Goal: Task Accomplishment & Management: Manage account settings

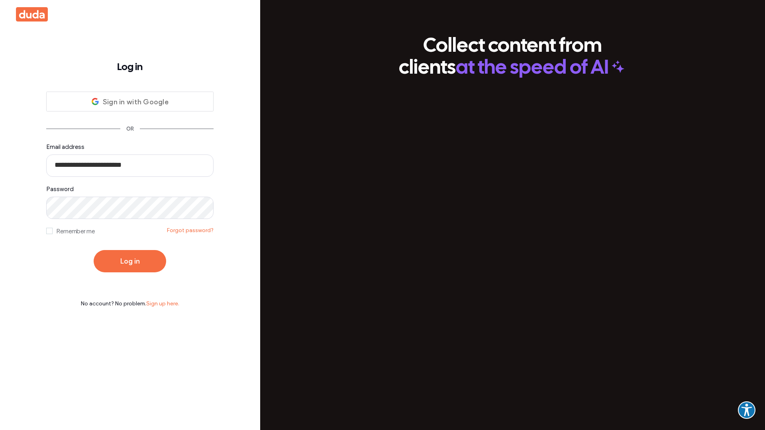
type input "**********"
click at [130, 261] on button "Log in" at bounding box center [130, 261] width 73 height 22
type input "**********"
click at [130, 261] on button "Log in" at bounding box center [130, 261] width 73 height 22
